Goal: Complete application form

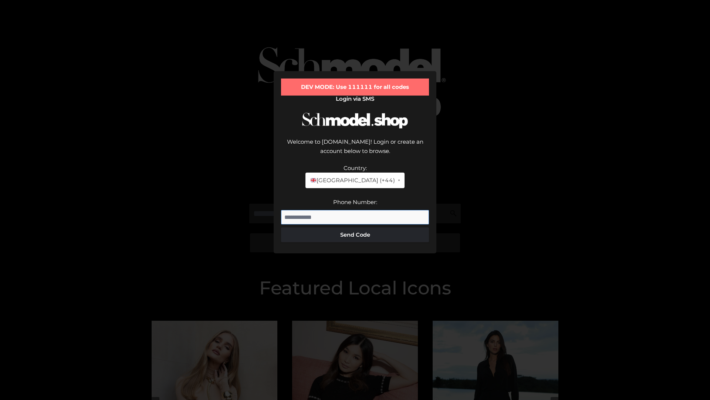
click at [355, 210] on input "Phone Number:" at bounding box center [355, 217] width 148 height 15
type input "**********"
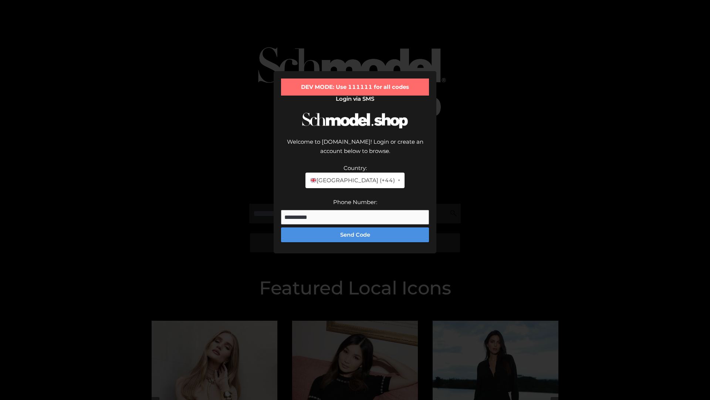
click at [355, 227] on button "Send Code" at bounding box center [355, 234] width 148 height 15
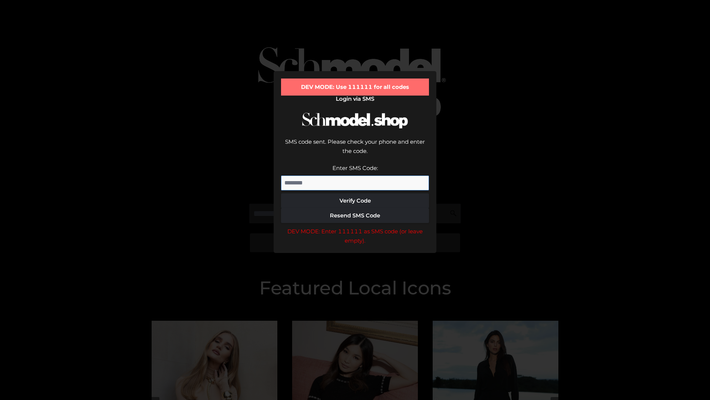
click at [355, 175] on input "Enter SMS Code:" at bounding box center [355, 182] width 148 height 15
type input "******"
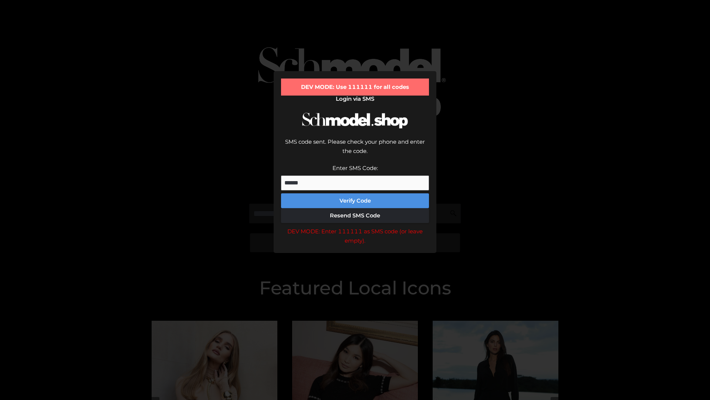
click at [355, 193] on button "Verify Code" at bounding box center [355, 200] width 148 height 15
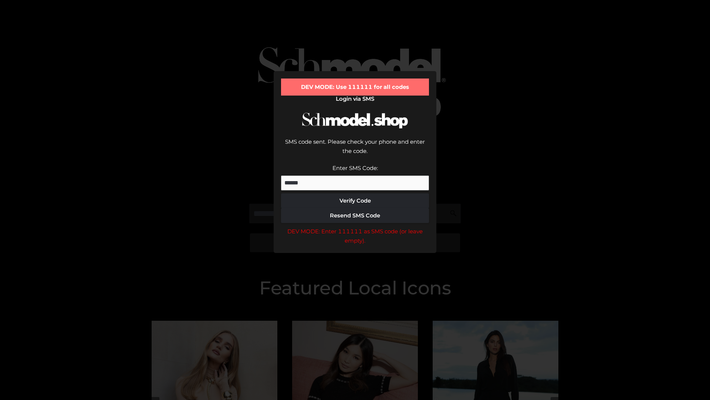
click at [355, 226] on div "DEV MODE: Enter 111111 as SMS code (or leave empty)." at bounding box center [355, 235] width 148 height 19
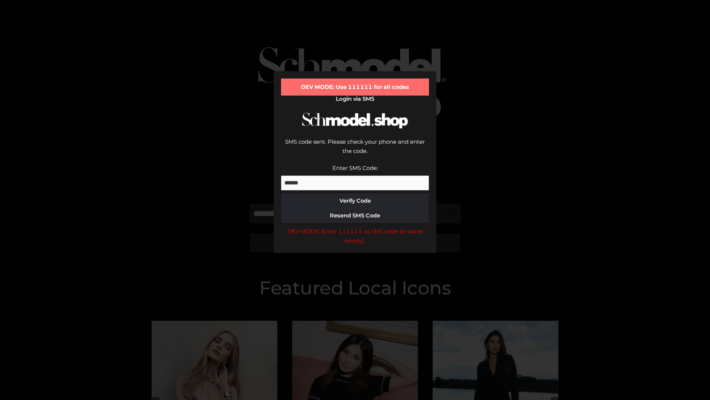
click at [355, 226] on div "DEV MODE: Enter 111111 as SMS code (or leave empty)." at bounding box center [355, 235] width 148 height 19
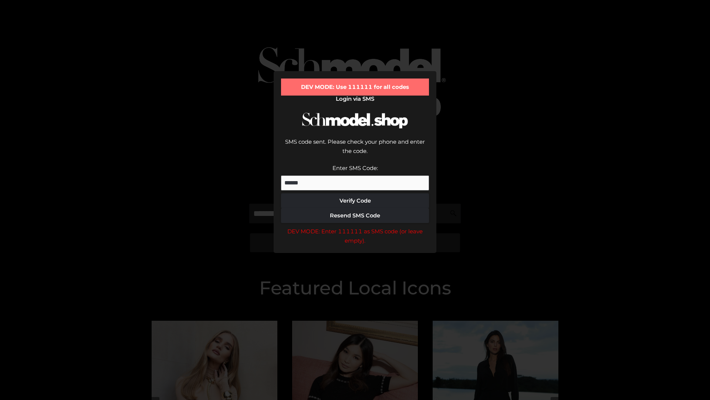
click at [355, 226] on div "DEV MODE: Enter 111111 as SMS code (or leave empty)." at bounding box center [355, 235] width 148 height 19
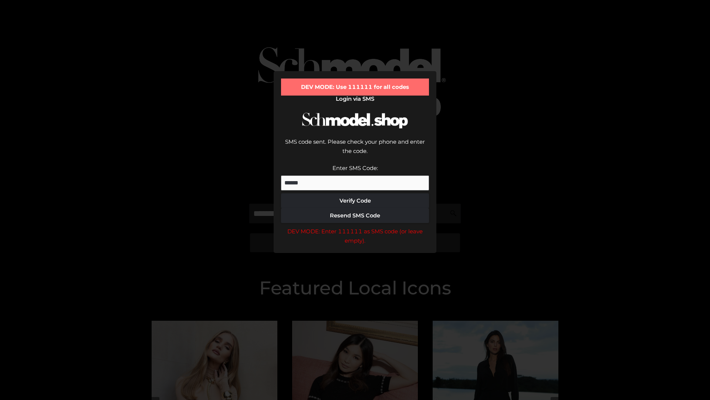
click at [355, 226] on div "DEV MODE: Enter 111111 as SMS code (or leave empty)." at bounding box center [355, 235] width 148 height 19
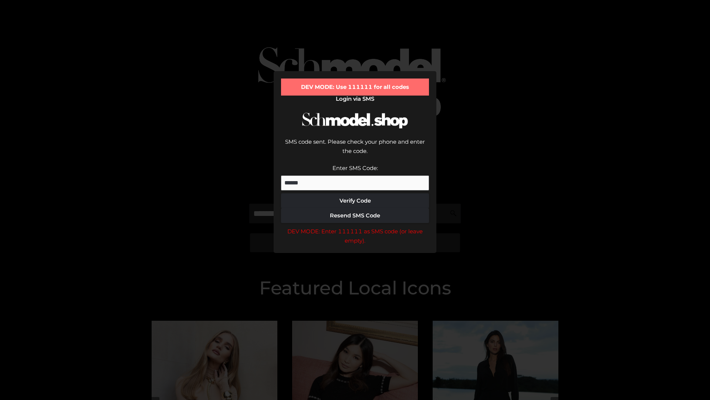
click at [355, 226] on div "DEV MODE: Enter 111111 as SMS code (or leave empty)." at bounding box center [355, 235] width 148 height 19
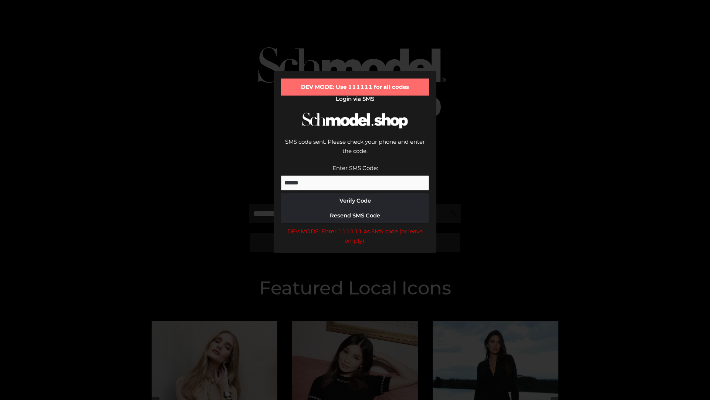
click at [355, 226] on div "DEV MODE: Enter 111111 as SMS code (or leave empty)." at bounding box center [355, 235] width 148 height 19
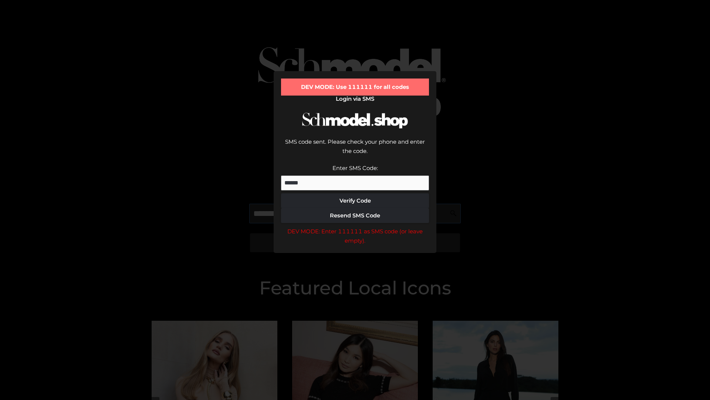
scroll to position [0, 38]
click at [355, 226] on div "DEV MODE: Enter 111111 as SMS code (or leave empty)." at bounding box center [355, 235] width 148 height 19
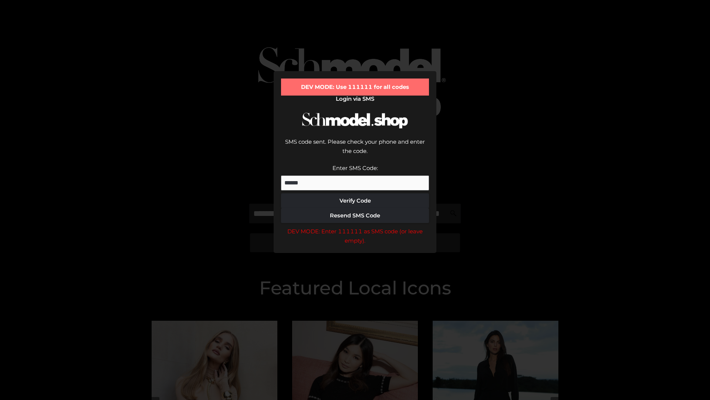
click at [355, 226] on div "DEV MODE: Enter 111111 as SMS code (or leave empty)." at bounding box center [355, 235] width 148 height 19
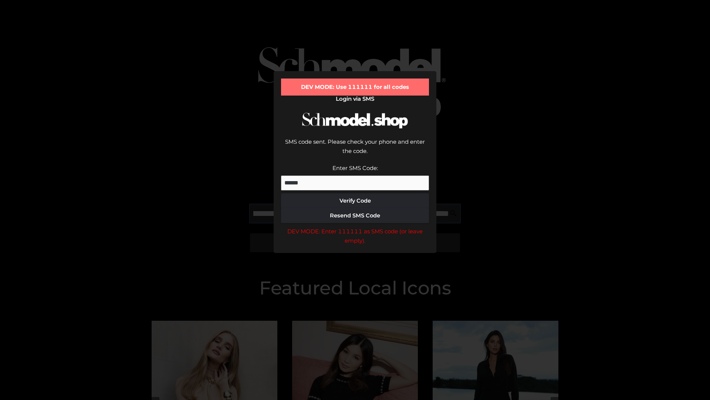
scroll to position [0, 81]
click at [355, 226] on div "DEV MODE: Enter 111111 as SMS code (or leave empty)." at bounding box center [355, 235] width 148 height 19
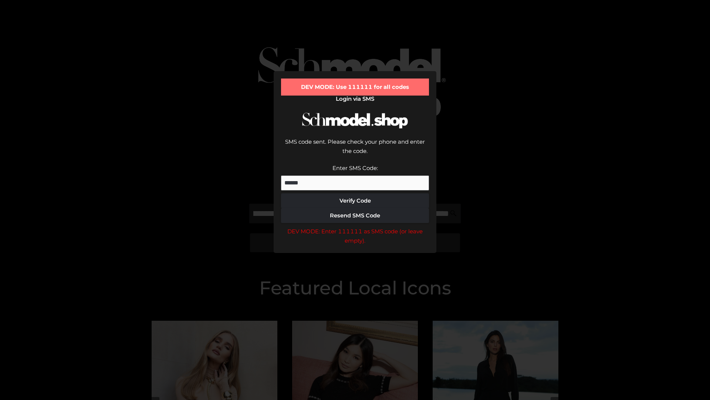
click at [355, 226] on div "DEV MODE: Enter 111111 as SMS code (or leave empty)." at bounding box center [355, 235] width 148 height 19
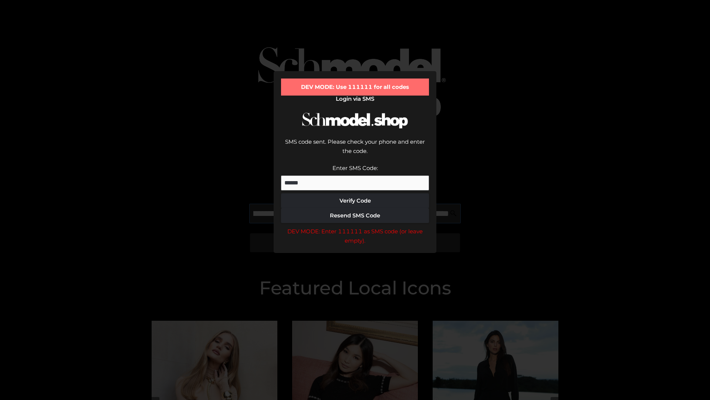
scroll to position [0, 125]
click at [355, 226] on div "DEV MODE: Enter 111111 as SMS code (or leave empty)." at bounding box center [355, 235] width 148 height 19
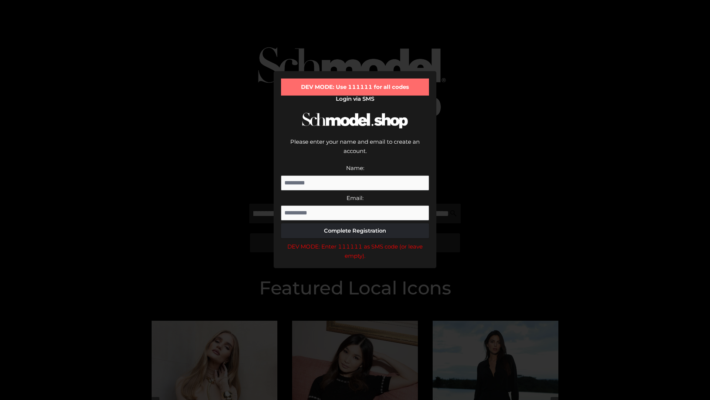
click at [355, 242] on div "DEV MODE: Enter 111111 as SMS code (or leave empty)." at bounding box center [355, 251] width 148 height 19
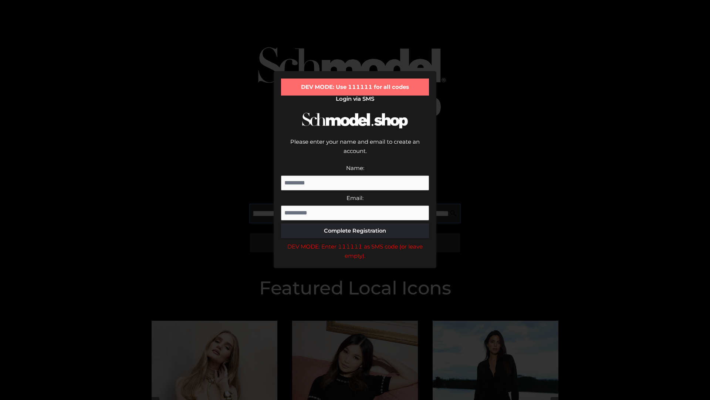
scroll to position [0, 172]
click at [355, 242] on div "DEV MODE: Enter 111111 as SMS code (or leave empty)." at bounding box center [355, 251] width 148 height 19
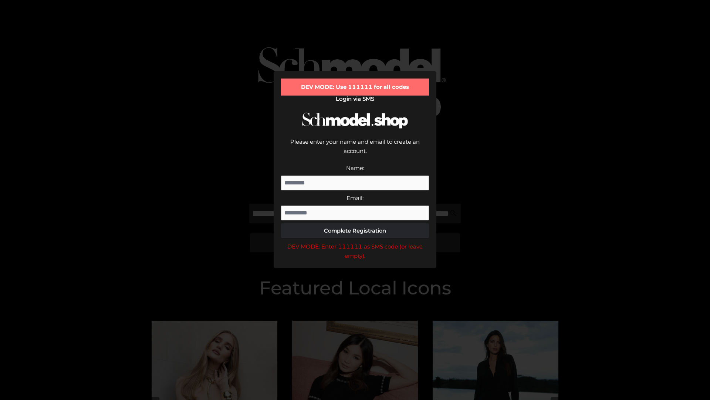
click at [355, 242] on div "DEV MODE: Enter 111111 as SMS code (or leave empty)." at bounding box center [355, 251] width 148 height 19
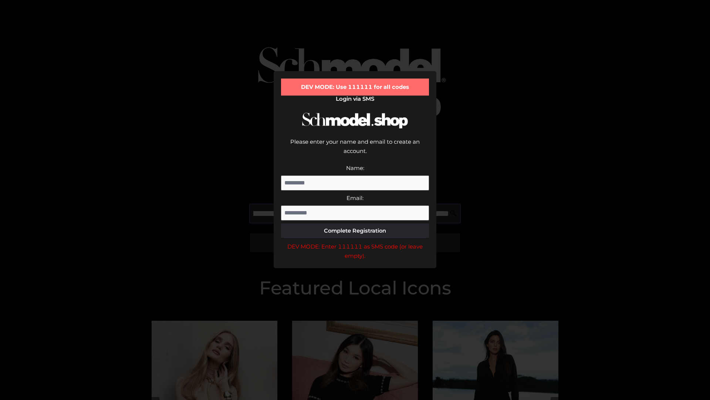
scroll to position [0, 215]
click at [355, 242] on div "DEV MODE: Enter 111111 as SMS code (or leave empty)." at bounding box center [355, 251] width 148 height 19
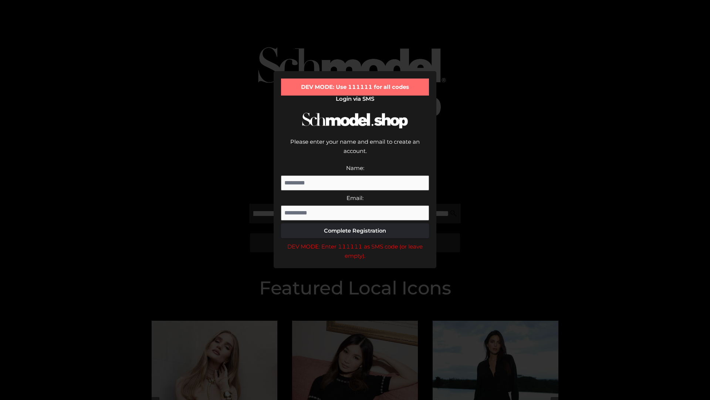
click at [355, 242] on div "DEV MODE: Enter 111111 as SMS code (or leave empty)." at bounding box center [355, 251] width 148 height 19
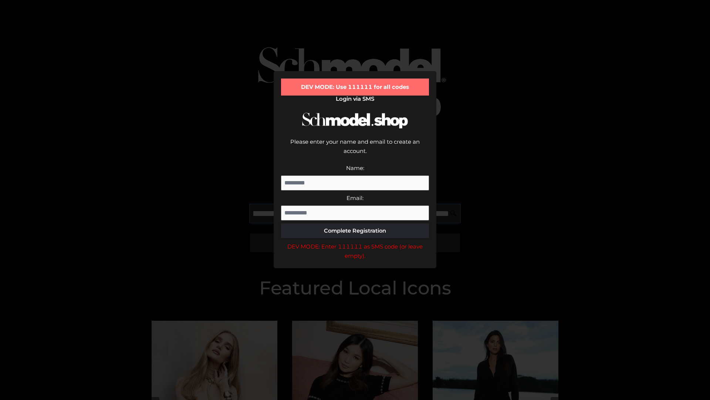
scroll to position [0, 259]
click at [355, 242] on div "DEV MODE: Enter 111111 as SMS code (or leave empty)." at bounding box center [355, 251] width 148 height 19
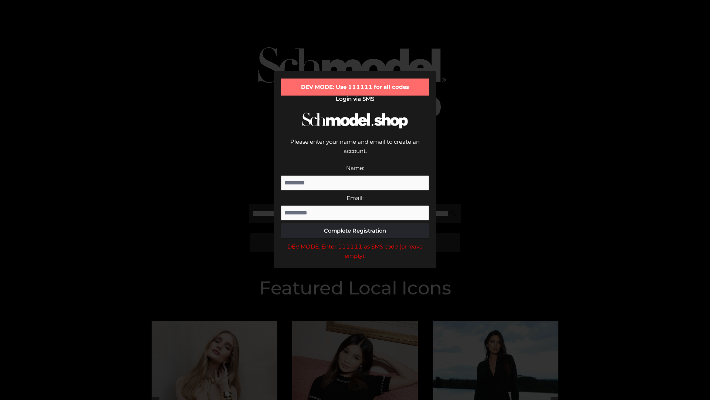
click at [355, 242] on div "DEV MODE: Enter 111111 as SMS code (or leave empty)." at bounding box center [355, 251] width 148 height 19
type input "**********"
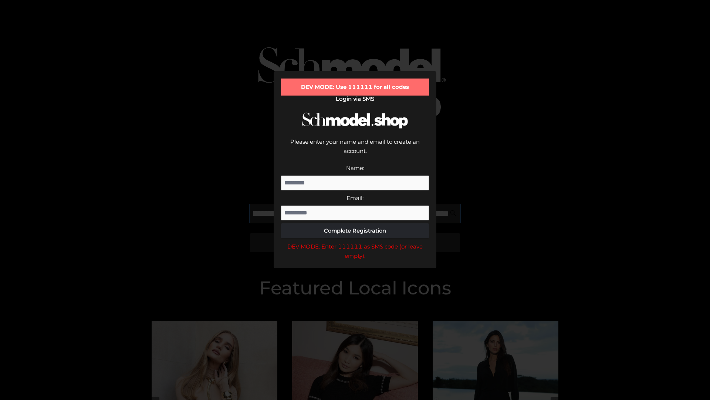
scroll to position [0, 295]
